Goal: Use online tool/utility: Utilize a website feature to perform a specific function

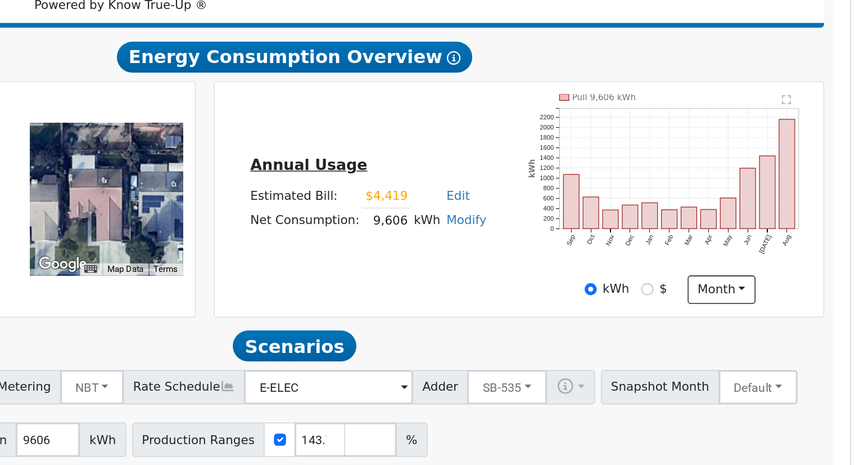
scroll to position [169, 0]
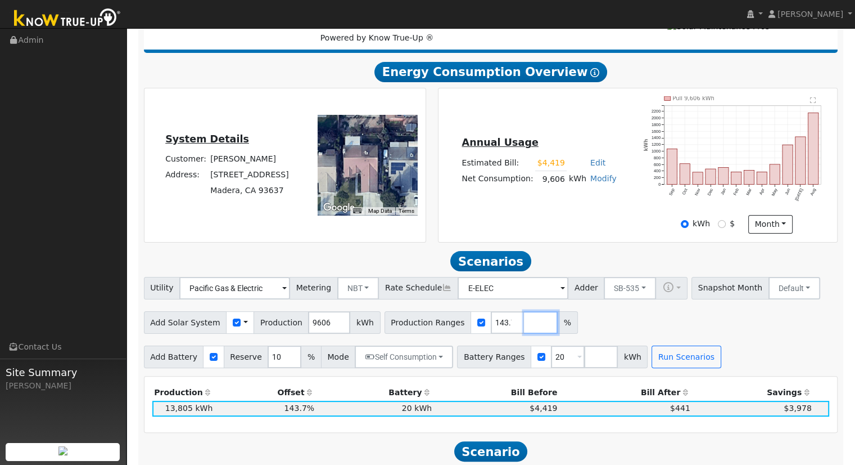
click at [524, 326] on input "number" at bounding box center [541, 322] width 34 height 22
type input "141.515719"
type input "143.712263"
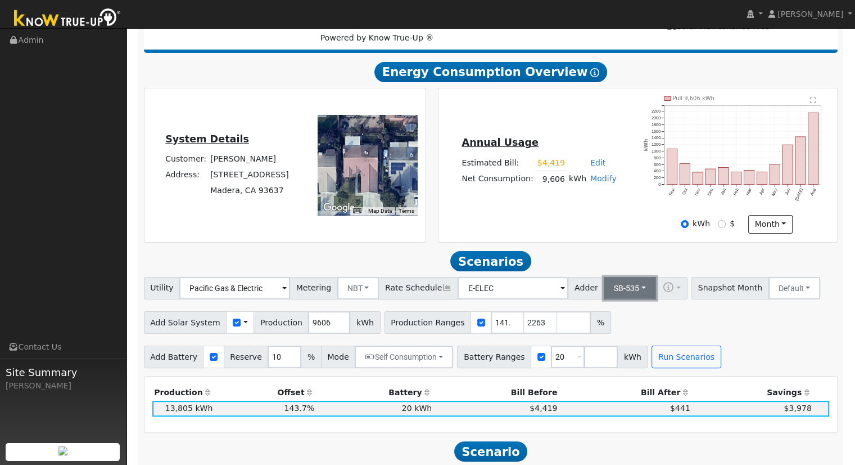
click at [620, 288] on button "SB-535" at bounding box center [630, 288] width 52 height 22
click at [617, 333] on link "ACC Plus" at bounding box center [621, 329] width 78 height 16
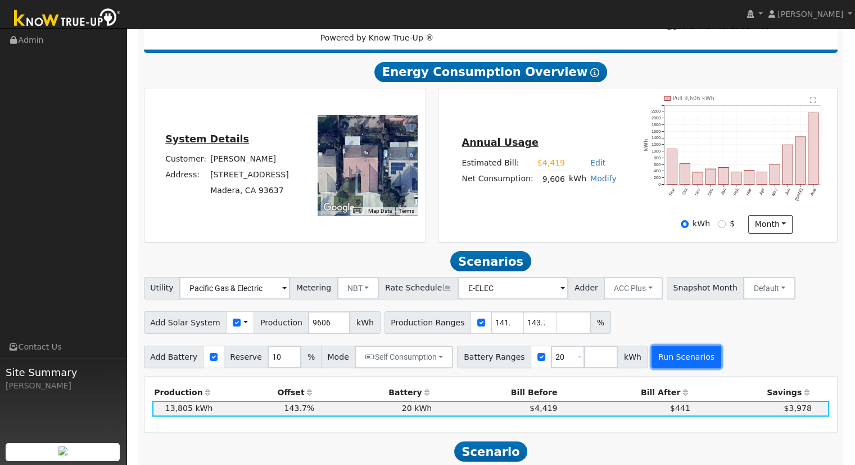
click at [655, 358] on button "Run Scenarios" at bounding box center [686, 356] width 69 height 22
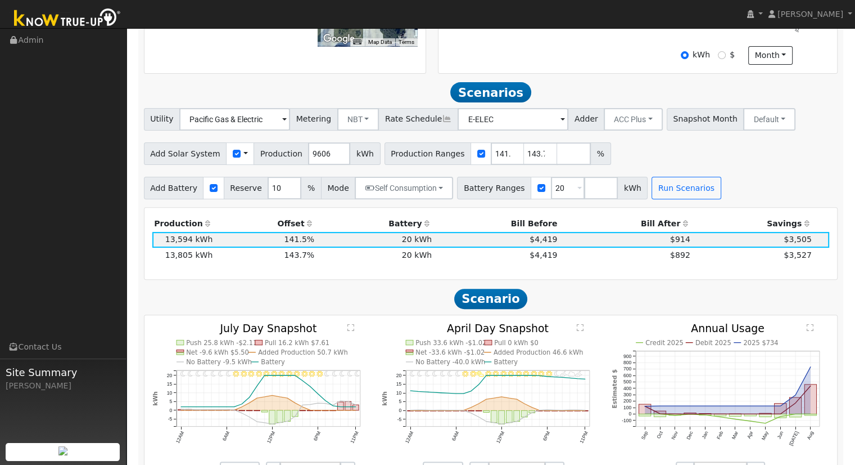
scroll to position [389, 0]
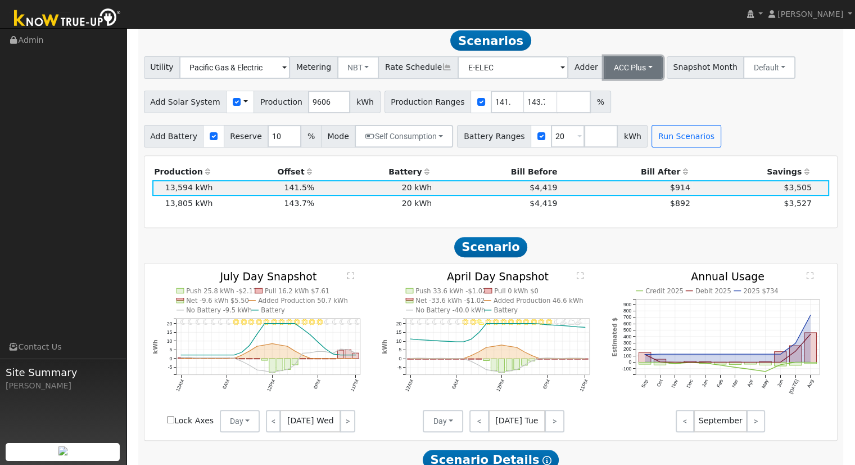
click at [615, 69] on button "ACC Plus" at bounding box center [633, 67] width 59 height 22
click at [612, 127] on link "SB-535" at bounding box center [621, 124] width 78 height 16
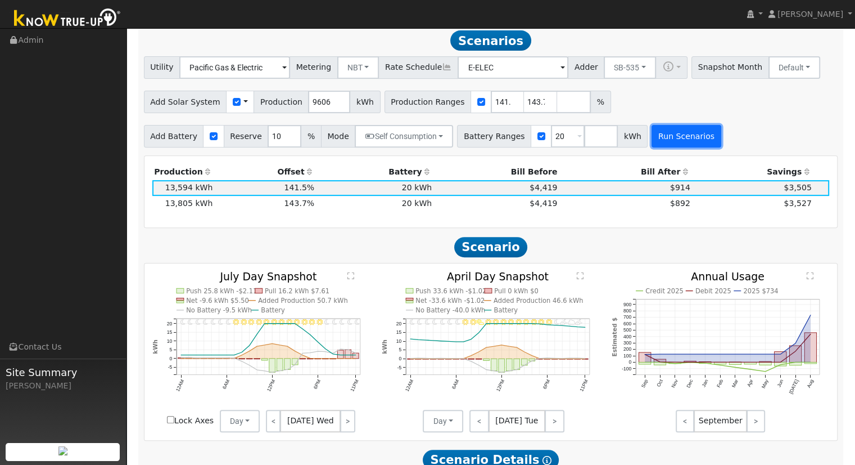
click at [673, 142] on button "Run Scenarios" at bounding box center [686, 136] width 69 height 22
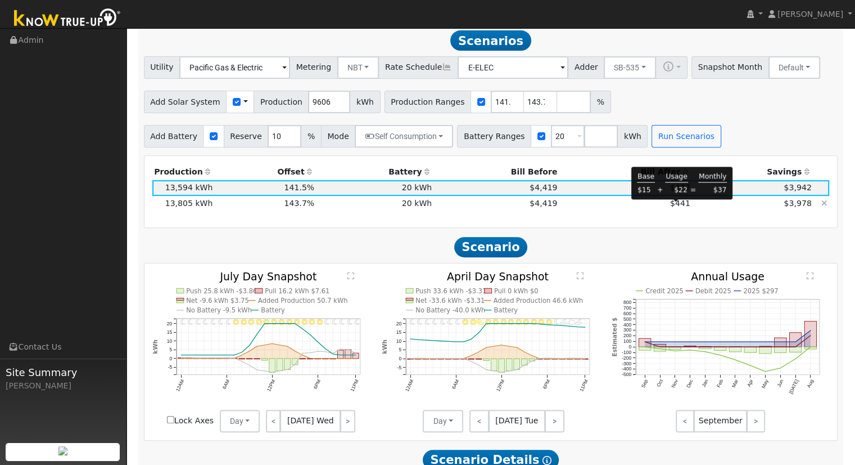
click at [673, 208] on span "$441" at bounding box center [680, 203] width 20 height 9
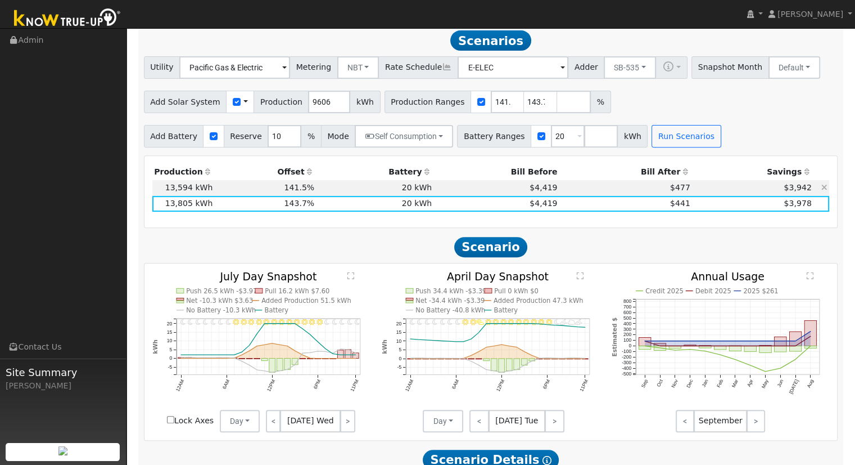
click at [653, 194] on td "$477" at bounding box center [626, 188] width 133 height 16
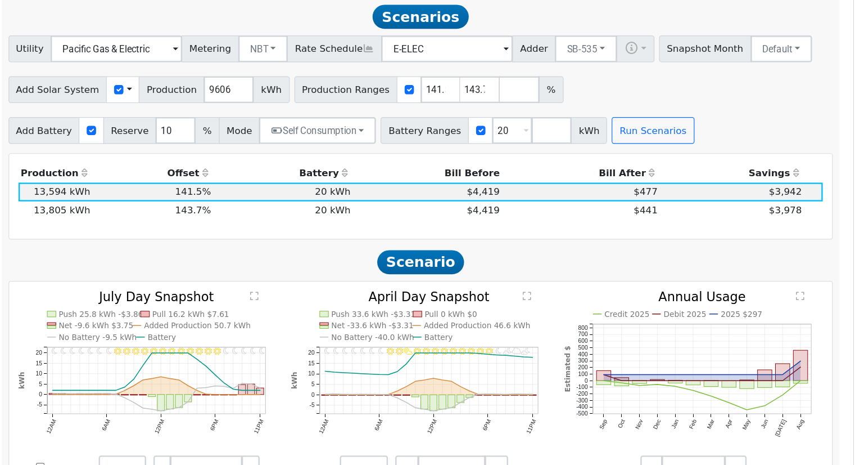
scroll to position [382, 0]
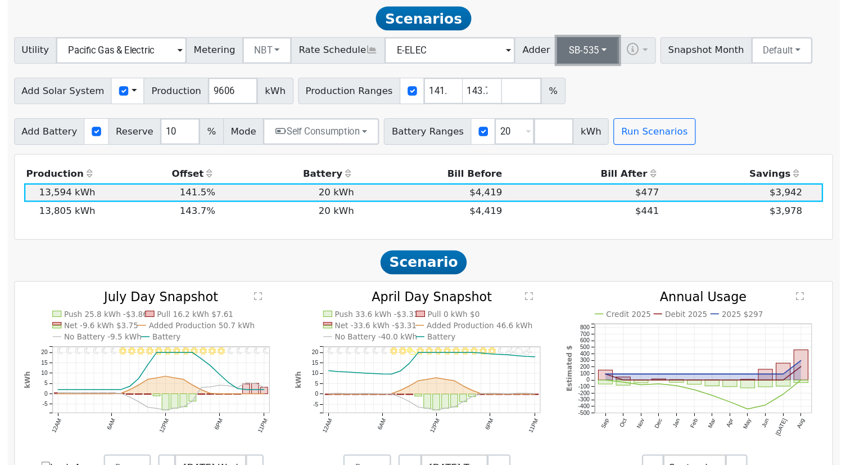
click at [618, 82] on button "SB-535" at bounding box center [630, 74] width 52 height 22
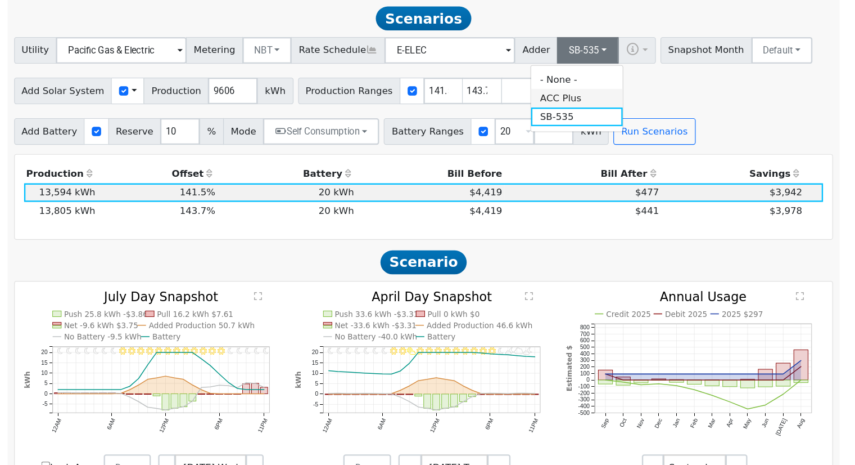
click at [614, 119] on link "ACC Plus" at bounding box center [621, 115] width 78 height 16
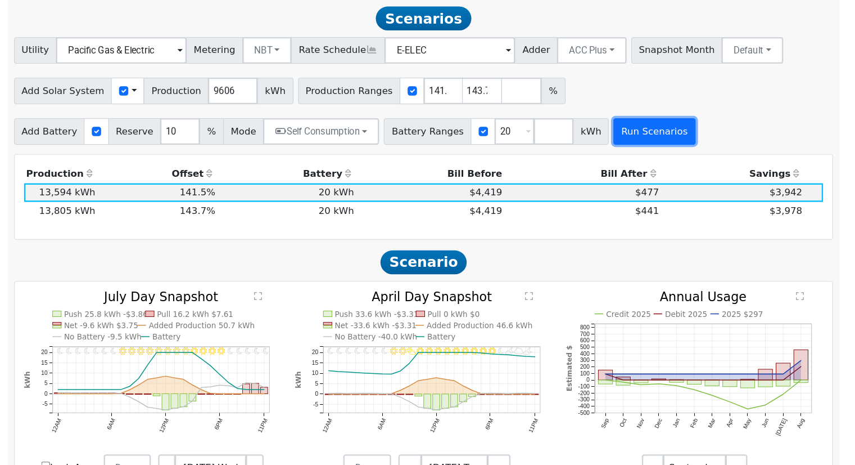
click at [663, 147] on button "Run Scenarios" at bounding box center [686, 143] width 69 height 22
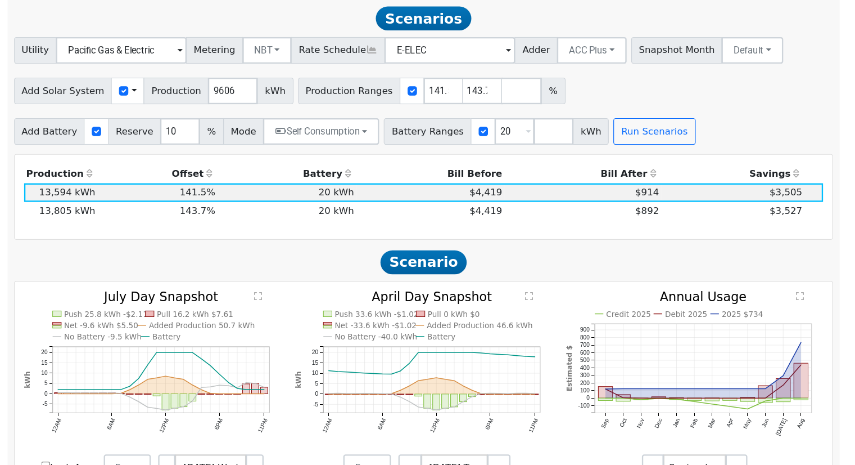
scroll to position [389, 0]
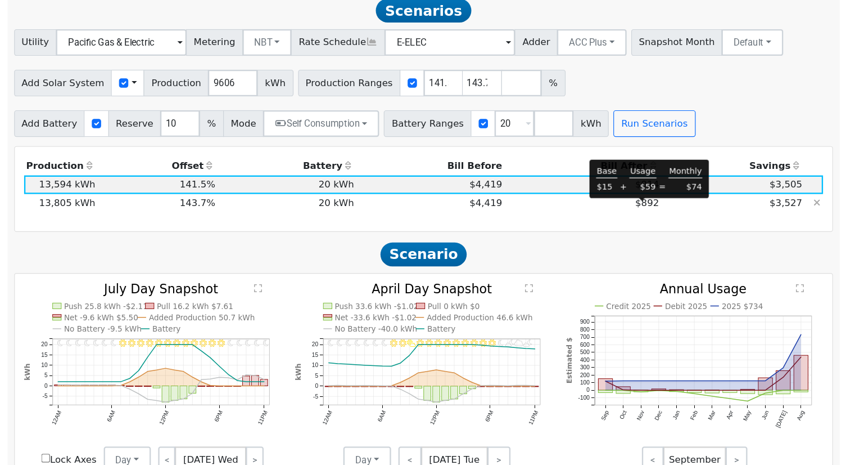
click at [679, 206] on span "$892" at bounding box center [680, 203] width 20 height 9
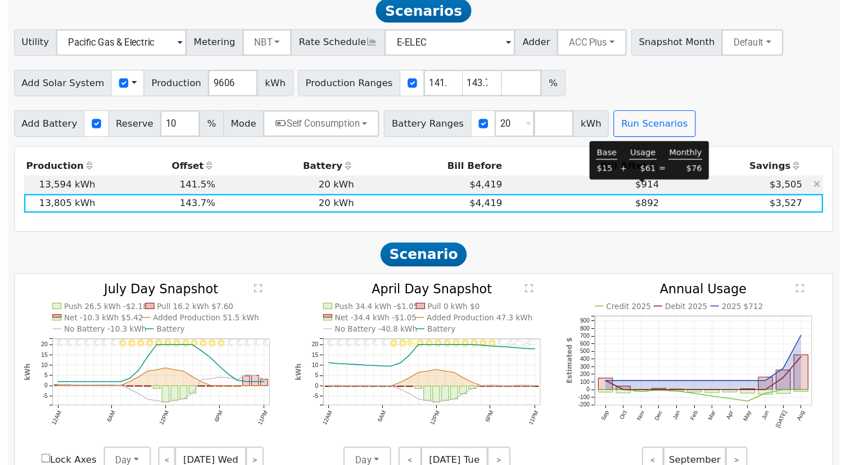
click at [677, 191] on span "$914" at bounding box center [680, 187] width 20 height 9
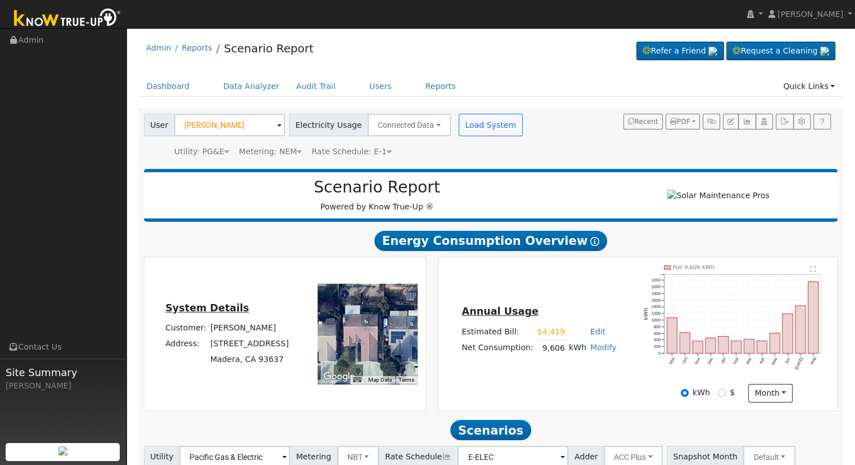
scroll to position [0, 0]
